Goal: Find specific page/section: Find specific page/section

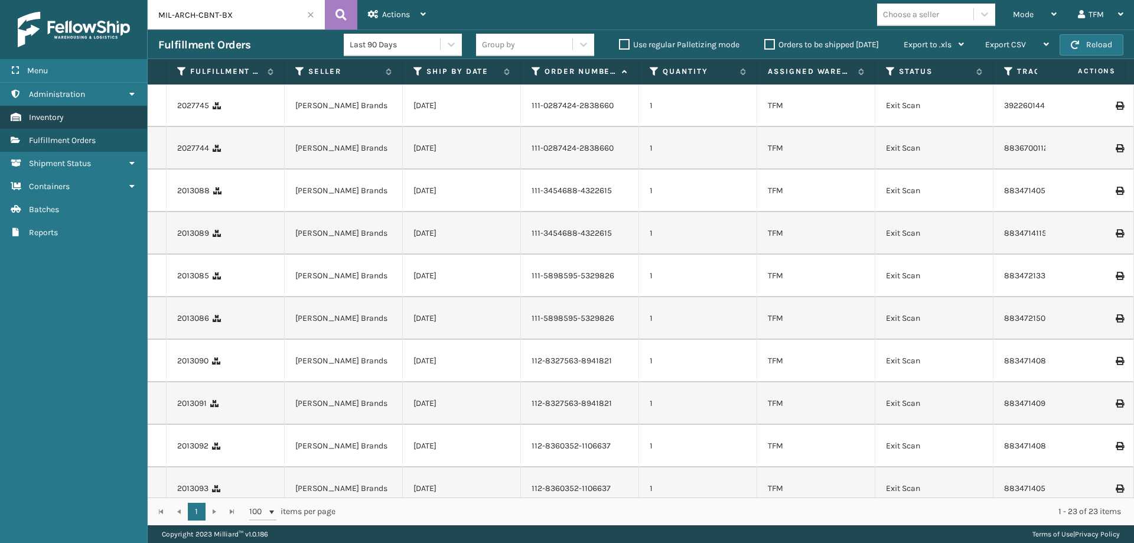
click at [80, 117] on link "Inventory" at bounding box center [73, 117] width 147 height 23
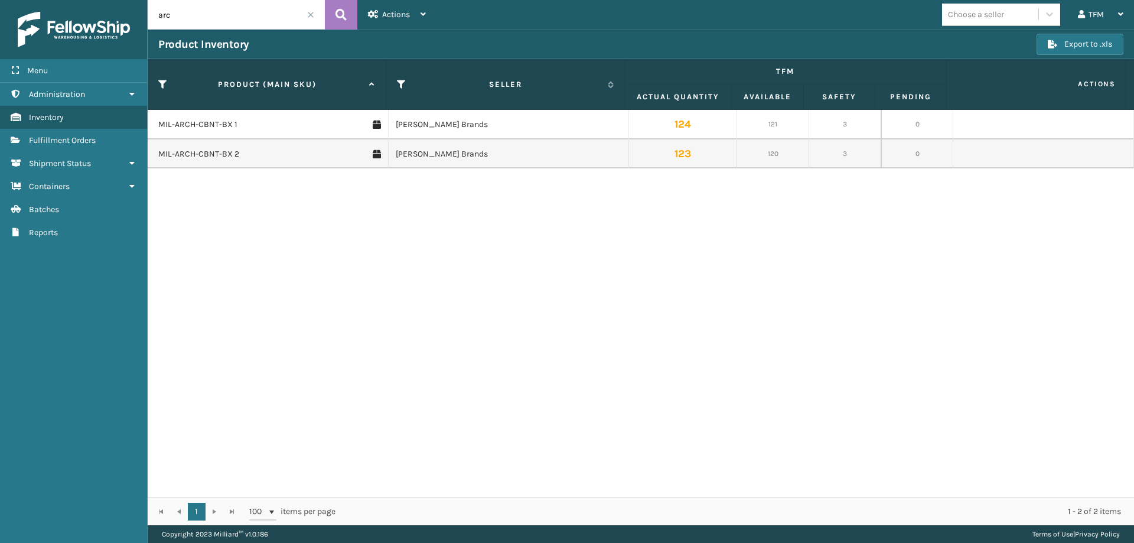
click at [306, 14] on input "arc" at bounding box center [236, 15] width 177 height 30
click at [312, 14] on span at bounding box center [310, 14] width 7 height 7
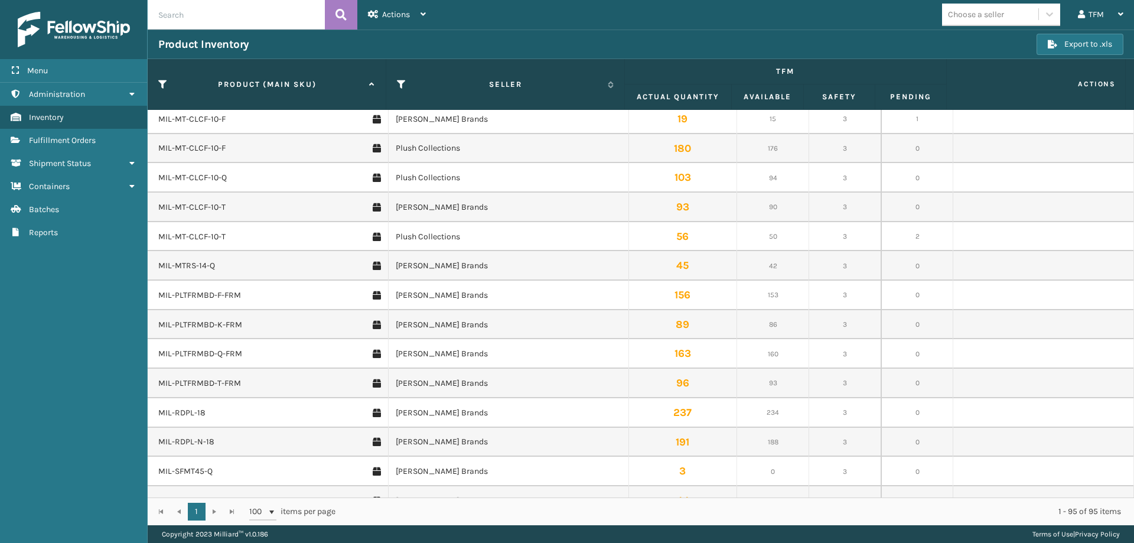
scroll to position [2402, 0]
